Goal: Task Accomplishment & Management: Manage account settings

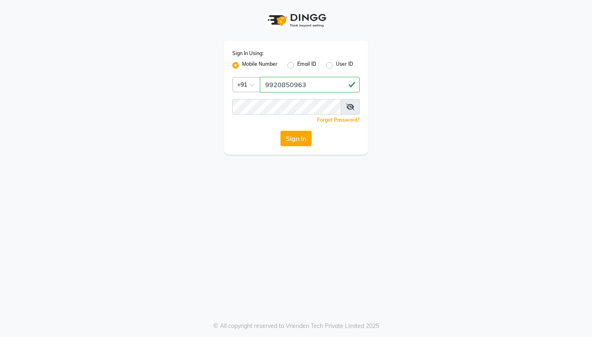
type input "9920850963"
click at [291, 143] on button "Sign In" at bounding box center [295, 139] width 31 height 16
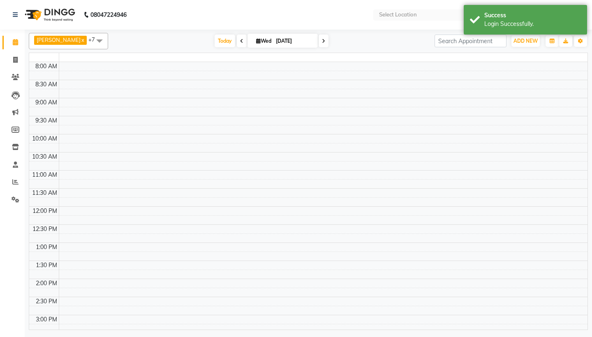
select select "en"
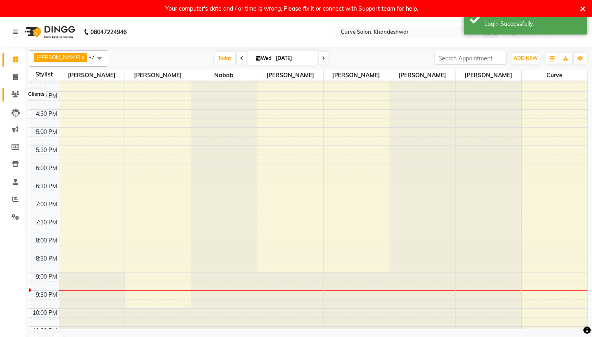
click at [18, 95] on icon at bounding box center [16, 94] width 8 height 6
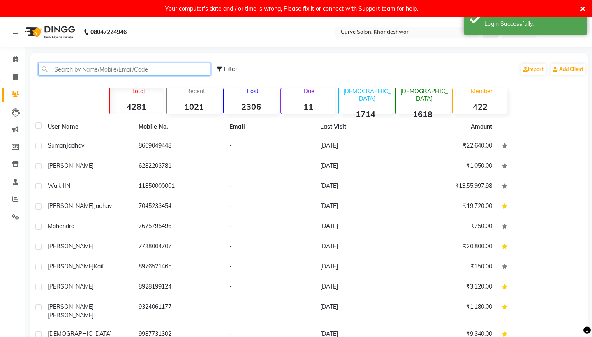
click at [65, 65] on input "text" at bounding box center [124, 69] width 172 height 13
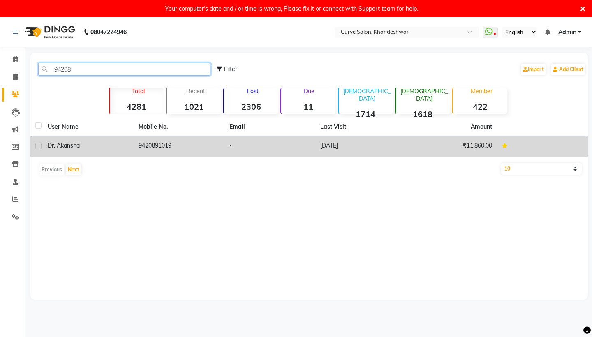
type input "94208"
click at [157, 140] on td "9420891019" at bounding box center [179, 146] width 91 height 20
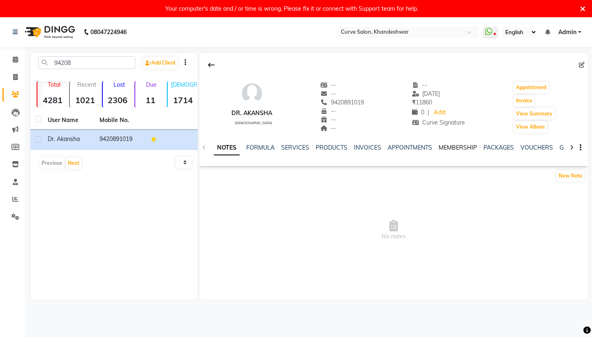
click at [455, 146] on link "MEMBERSHIP" at bounding box center [457, 147] width 38 height 7
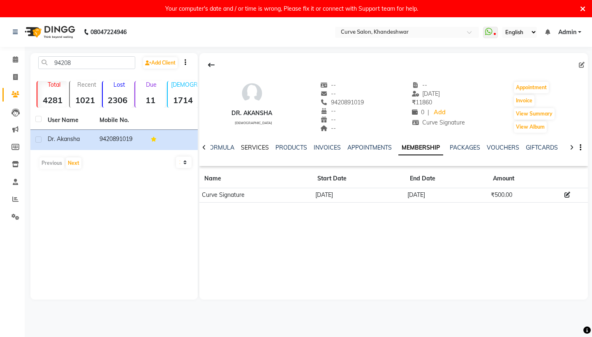
click at [261, 149] on link "SERVICES" at bounding box center [255, 147] width 28 height 7
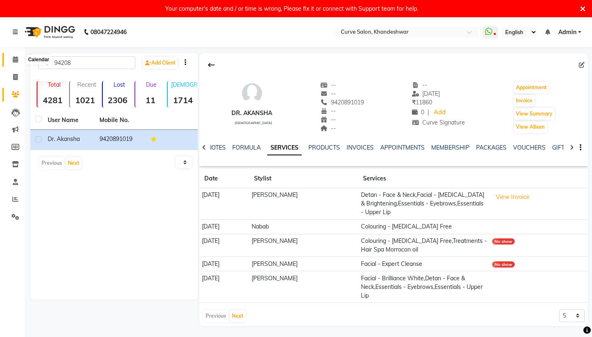
click at [18, 56] on span at bounding box center [15, 59] width 14 height 9
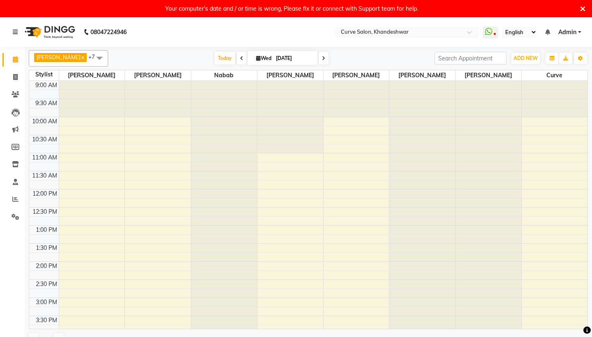
click at [569, 31] on span "Admin" at bounding box center [567, 32] width 18 height 9
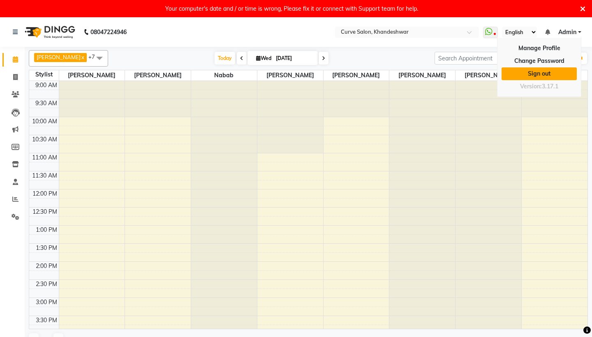
click at [549, 74] on link "Sign out" at bounding box center [538, 73] width 75 height 13
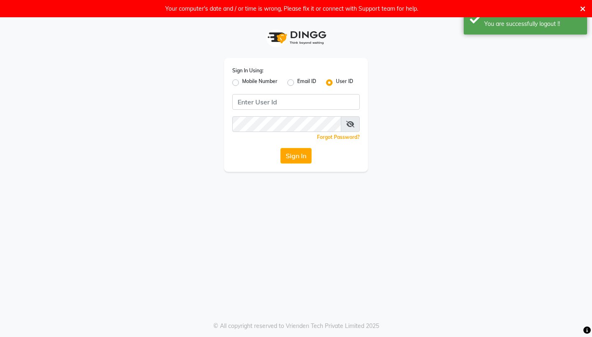
click at [461, 84] on div "Sign In Using: Mobile Number Email ID User ID Remember me Forgot Password? Sign…" at bounding box center [296, 94] width 468 height 154
